Goal: Entertainment & Leisure: Browse casually

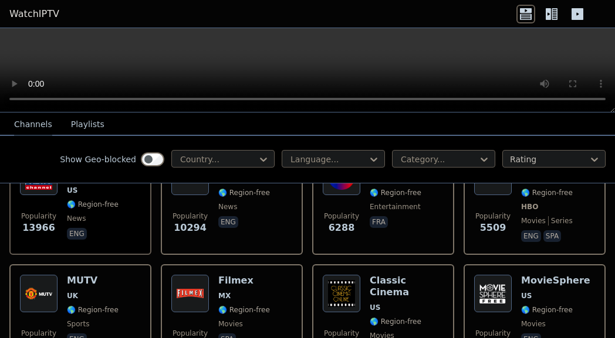
scroll to position [148, 0]
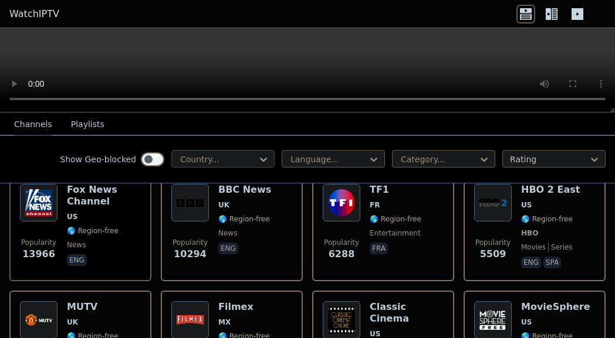
click at [257, 156] on icon at bounding box center [263, 160] width 12 height 12
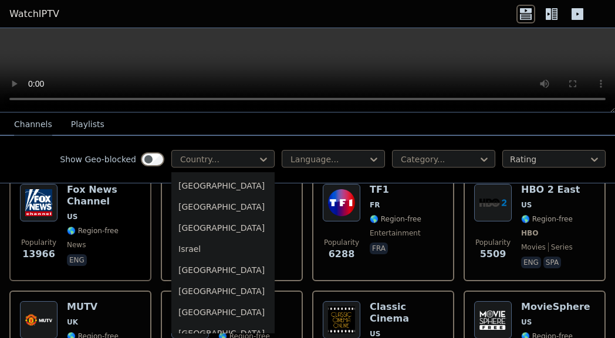
scroll to position [1921, 0]
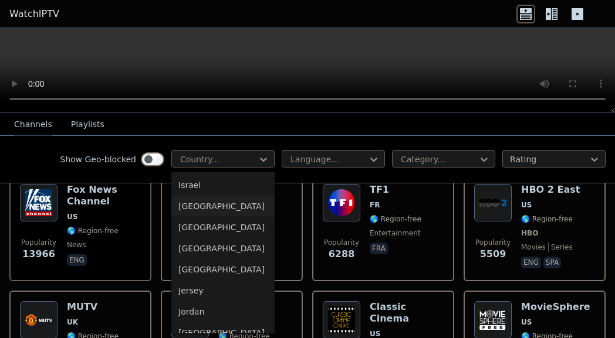
click at [218, 217] on div "[GEOGRAPHIC_DATA]" at bounding box center [222, 206] width 103 height 21
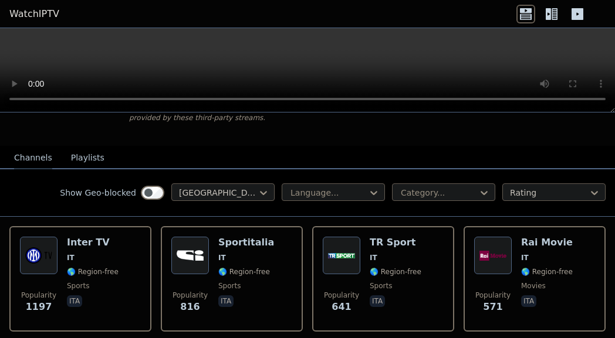
scroll to position [74, 0]
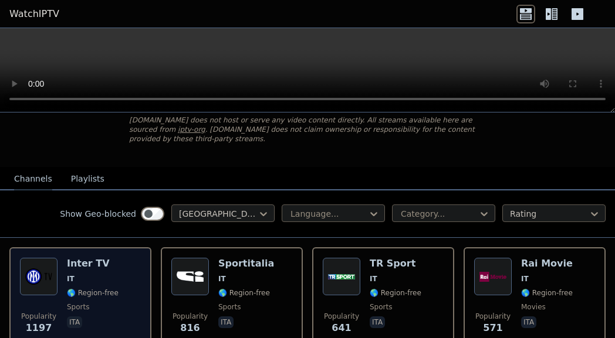
click at [84, 260] on h6 "Inter TV" at bounding box center [93, 264] width 52 height 12
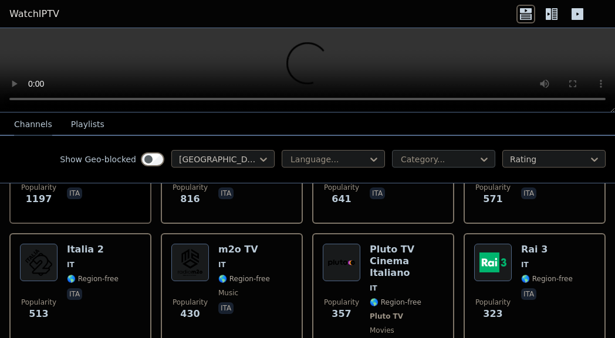
scroll to position [222, 0]
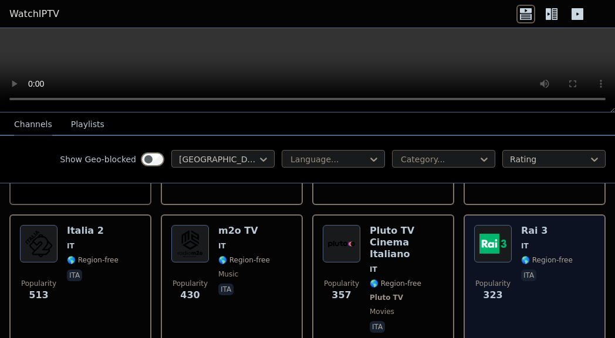
click at [511, 225] on div "Popularity 323 Rai 3 IT 🌎 Region-free ita" at bounding box center [534, 280] width 121 height 110
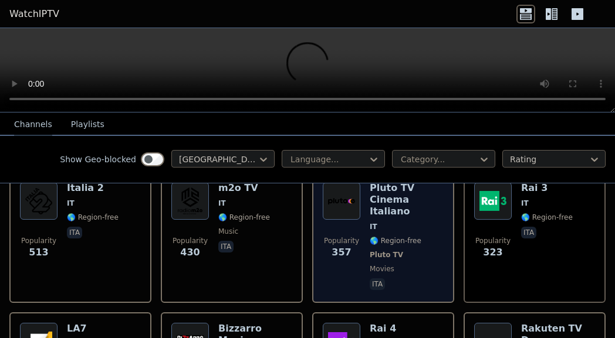
scroll to position [296, 0]
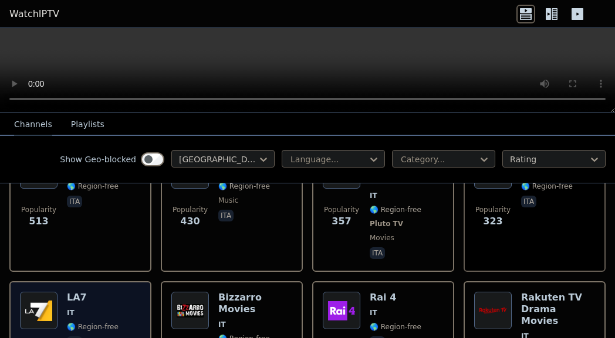
click at [85, 292] on h6 "LA7" at bounding box center [93, 298] width 52 height 12
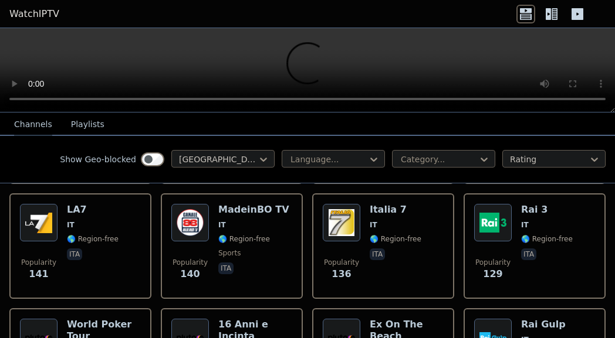
scroll to position [591, 0]
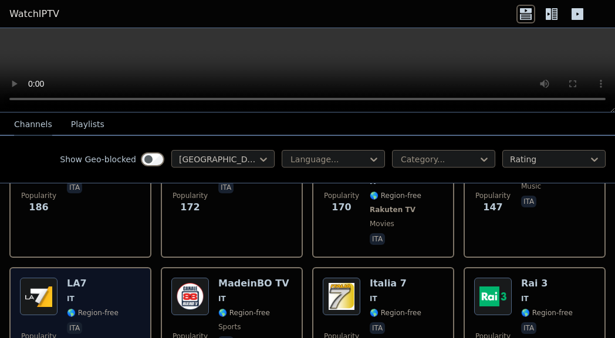
click at [94, 278] on div "LA7 IT 🌎 Region-free ita" at bounding box center [93, 320] width 52 height 84
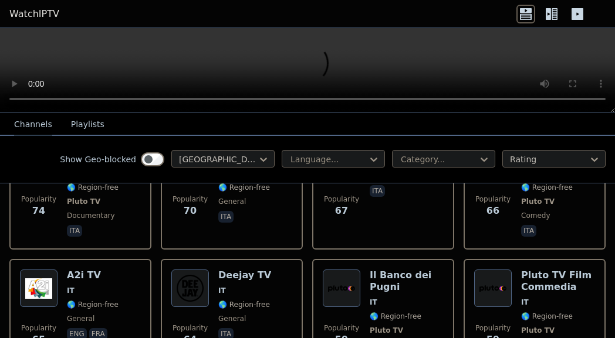
scroll to position [1256, 0]
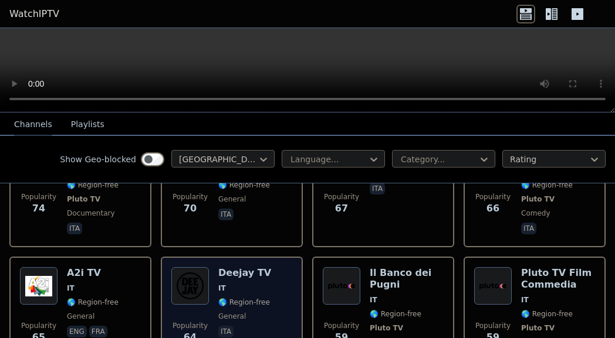
click at [240, 284] on span "IT" at bounding box center [244, 288] width 53 height 9
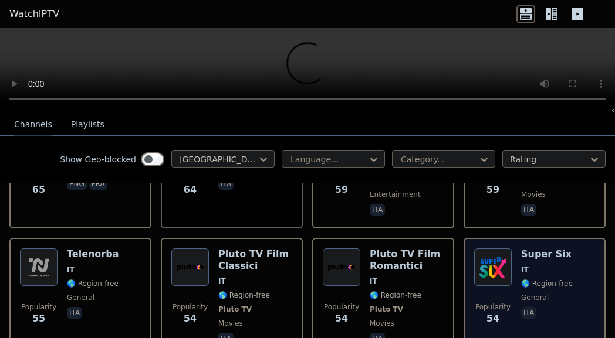
scroll to position [1330, 0]
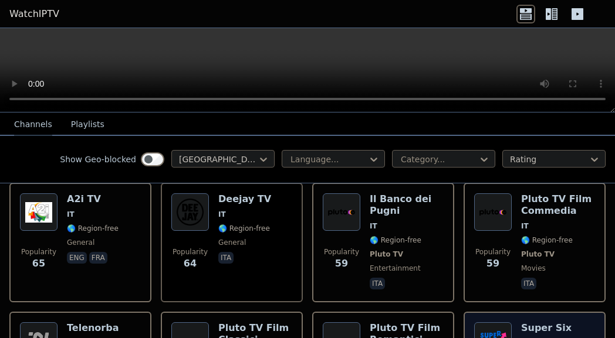
click at [521, 323] on h6 "Super Six" at bounding box center [547, 329] width 52 height 12
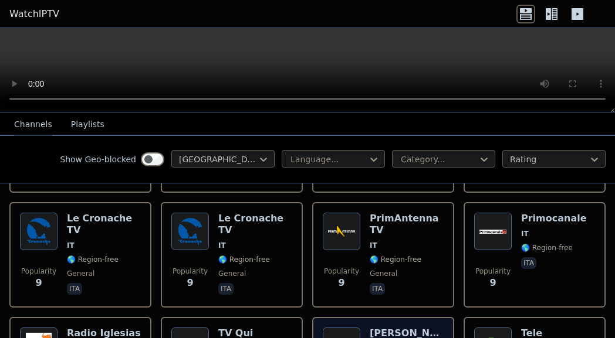
scroll to position [5542, 0]
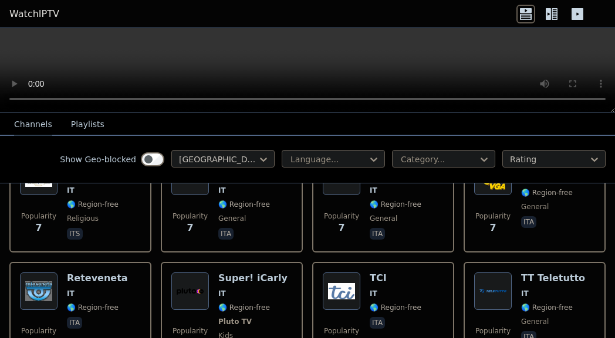
scroll to position [6281, 0]
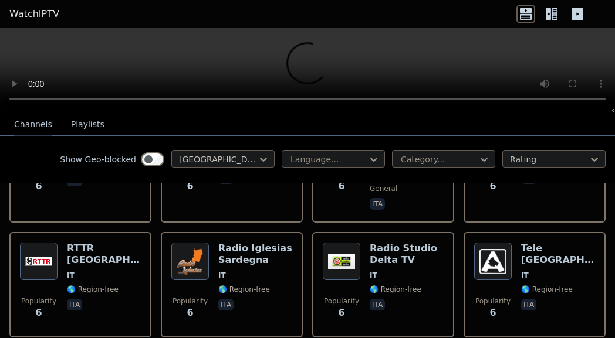
scroll to position [6814, 0]
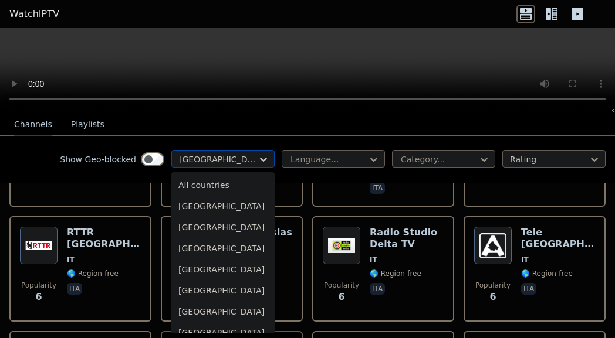
click at [257, 165] on icon at bounding box center [263, 160] width 12 height 12
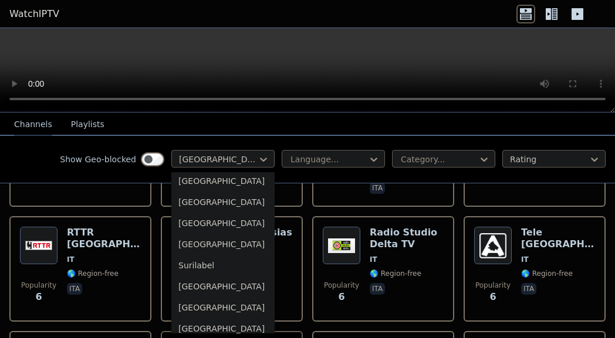
scroll to position [3754, 0]
click at [202, 255] on div "[GEOGRAPHIC_DATA]" at bounding box center [222, 243] width 103 height 21
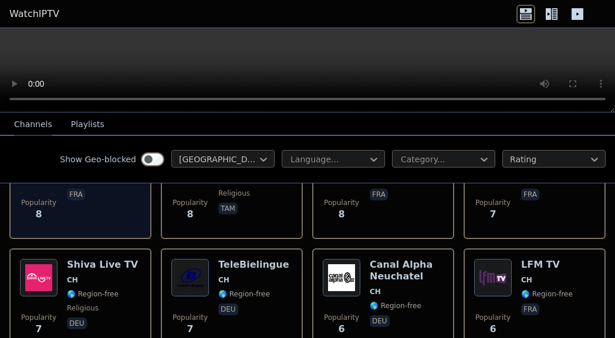
scroll to position [1035, 0]
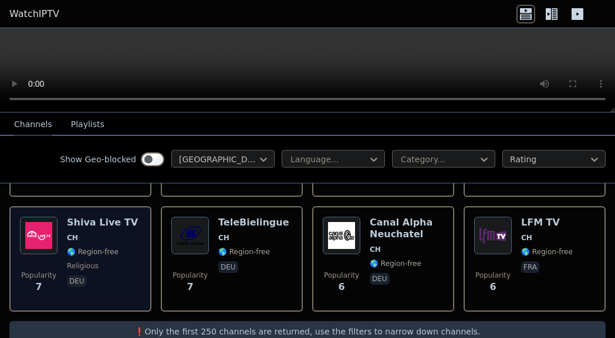
click at [113, 276] on span "deu" at bounding box center [102, 283] width 71 height 14
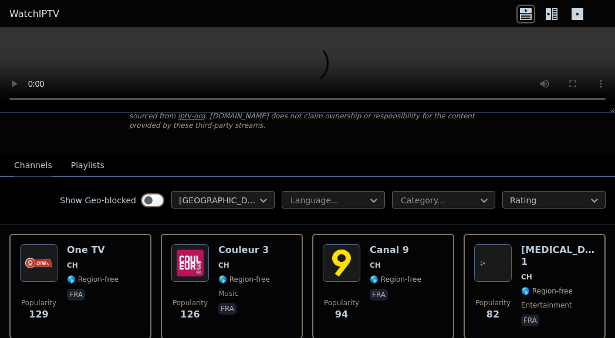
scroll to position [0, 0]
